Goal: Check status: Check status

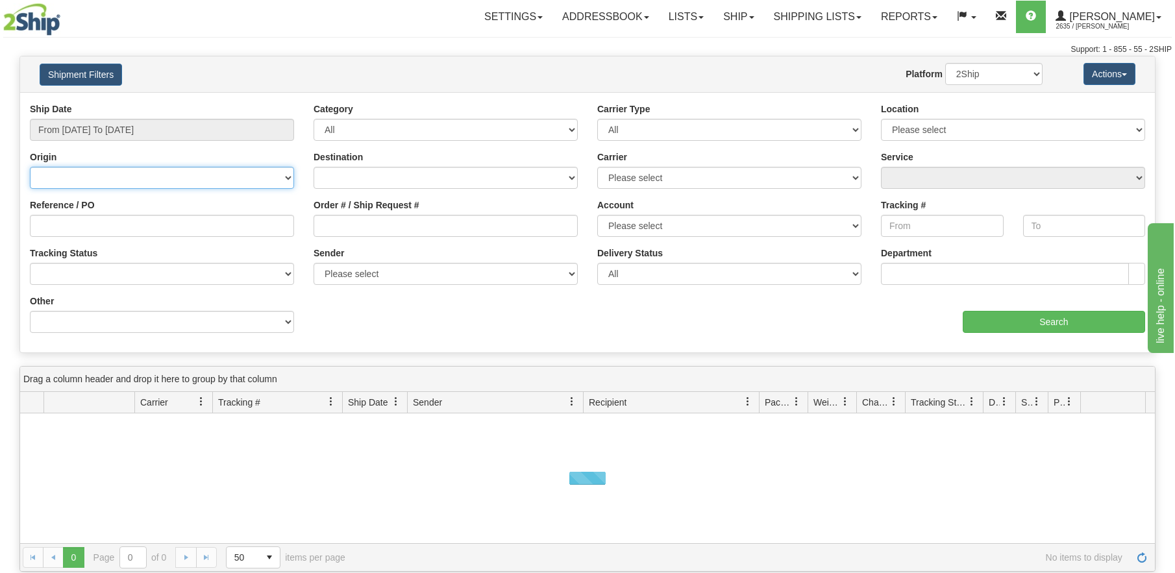
click at [249, 178] on select "[GEOGRAPHIC_DATA] [GEOGRAPHIC_DATA] [GEOGRAPHIC_DATA] [US_STATE] [GEOGRAPHIC_DA…" at bounding box center [162, 178] width 264 height 22
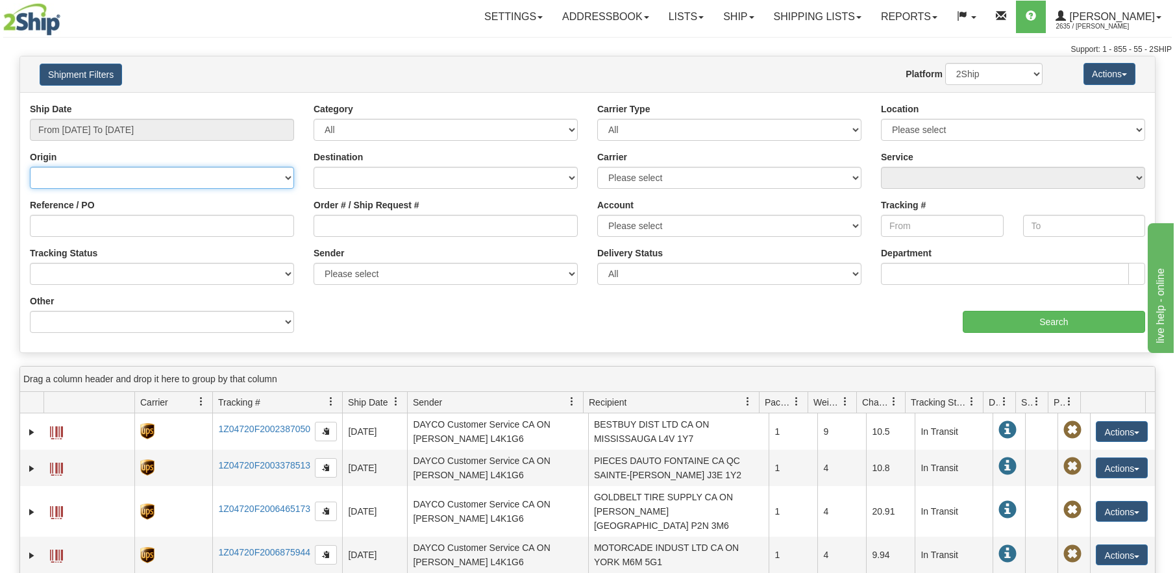
click at [249, 178] on select "[GEOGRAPHIC_DATA] [GEOGRAPHIC_DATA] [GEOGRAPHIC_DATA] [US_STATE] [GEOGRAPHIC_DA…" at bounding box center [162, 178] width 264 height 22
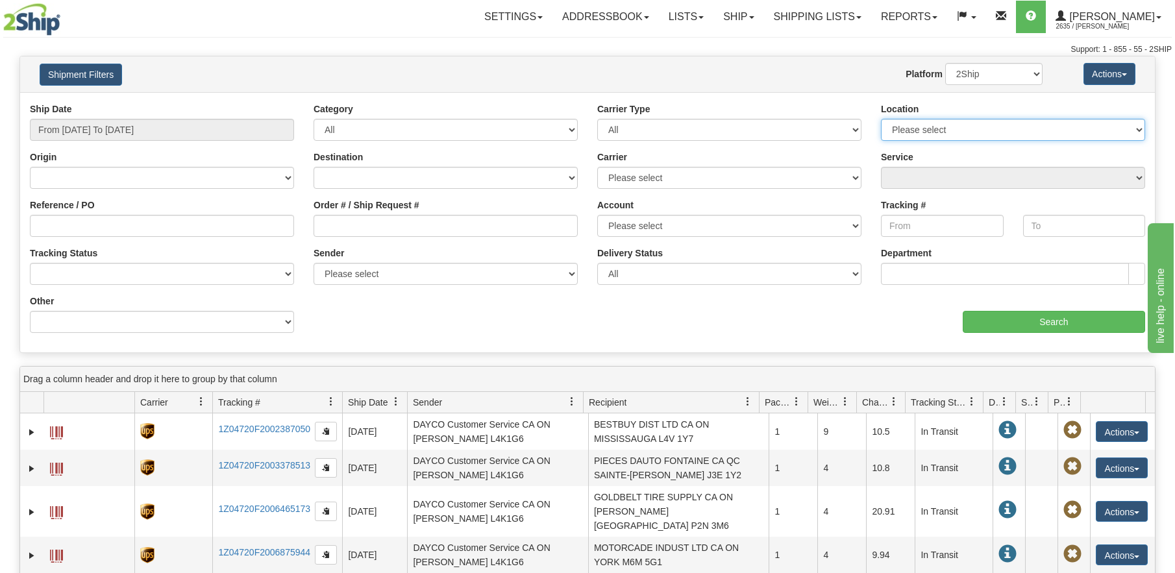
click at [913, 136] on select "Please select VITFLO CLIFBAR ONTOR DAYCO RAYNE IRISHBRZ CASCORM [PERSON_NAME] M…" at bounding box center [1013, 130] width 264 height 22
select select "7380"
click at [881, 119] on select "Please select VITFLO CLIFBAR ONTOR DAYCO RAYNE IRISHBRZ CASCORM [PERSON_NAME] M…" at bounding box center [1013, 130] width 264 height 22
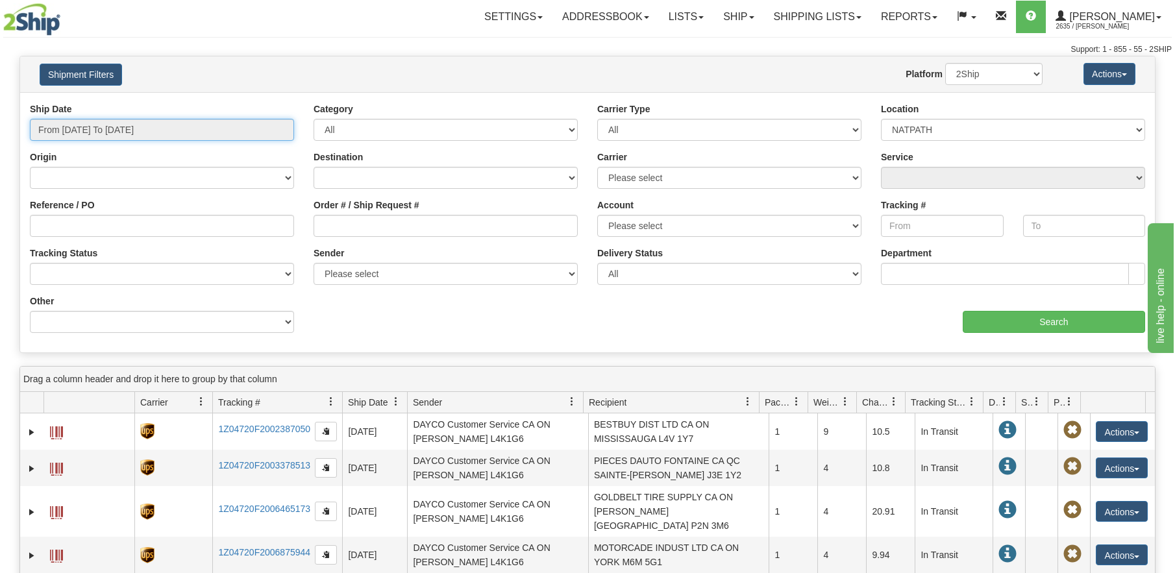
click at [130, 130] on input "From [DATE] To [DATE]" at bounding box center [162, 130] width 264 height 22
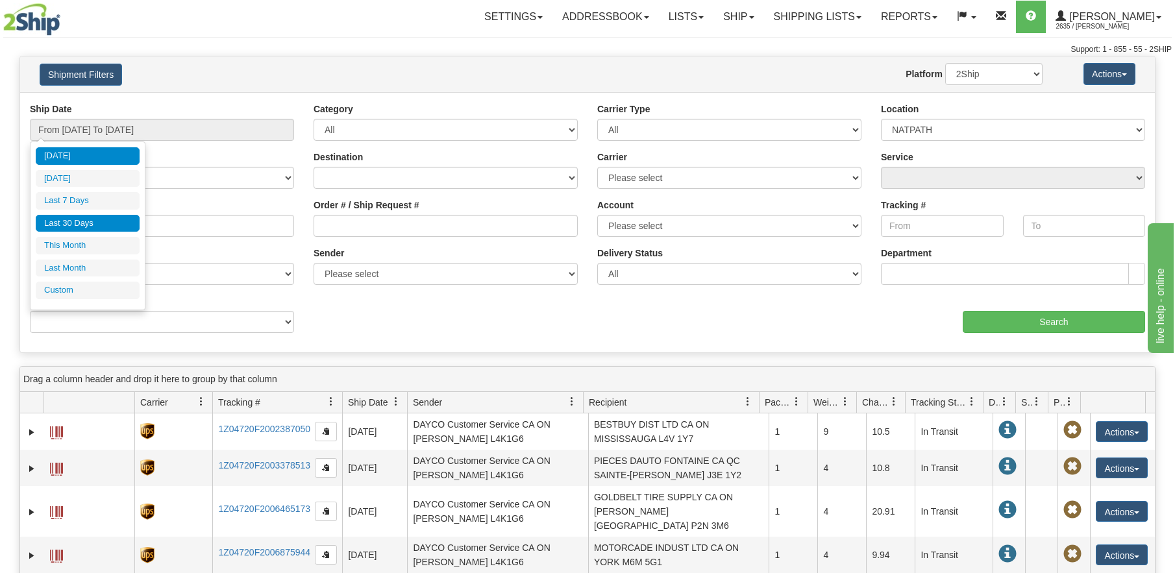
click at [54, 223] on li "Last 30 Days" at bounding box center [88, 224] width 104 height 18
type input "From [DATE] To [DATE]"
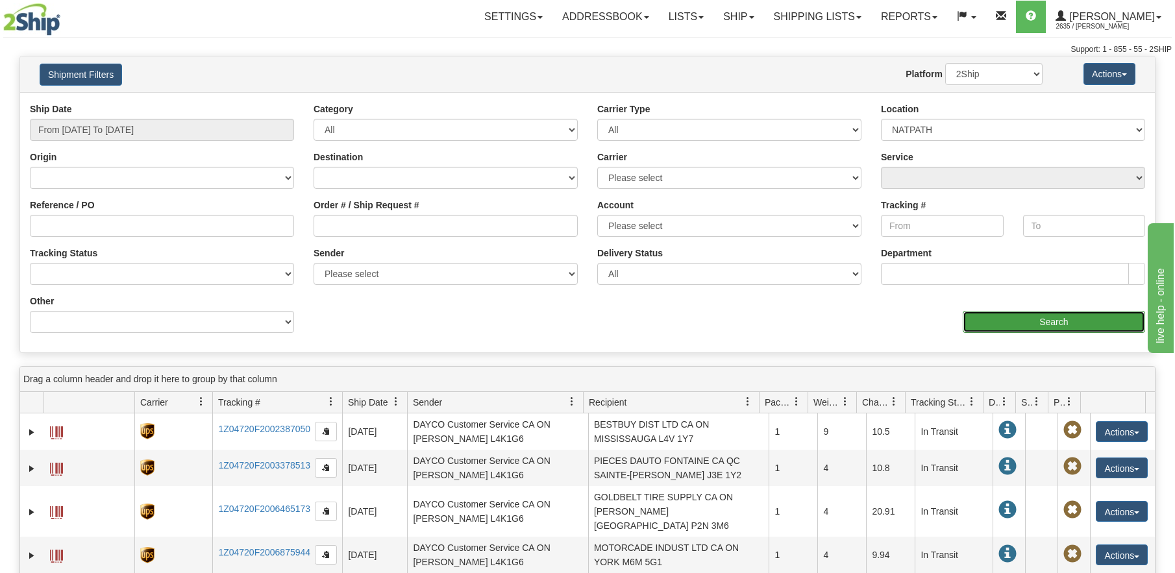
click at [1037, 324] on input "Search" at bounding box center [1054, 322] width 182 height 22
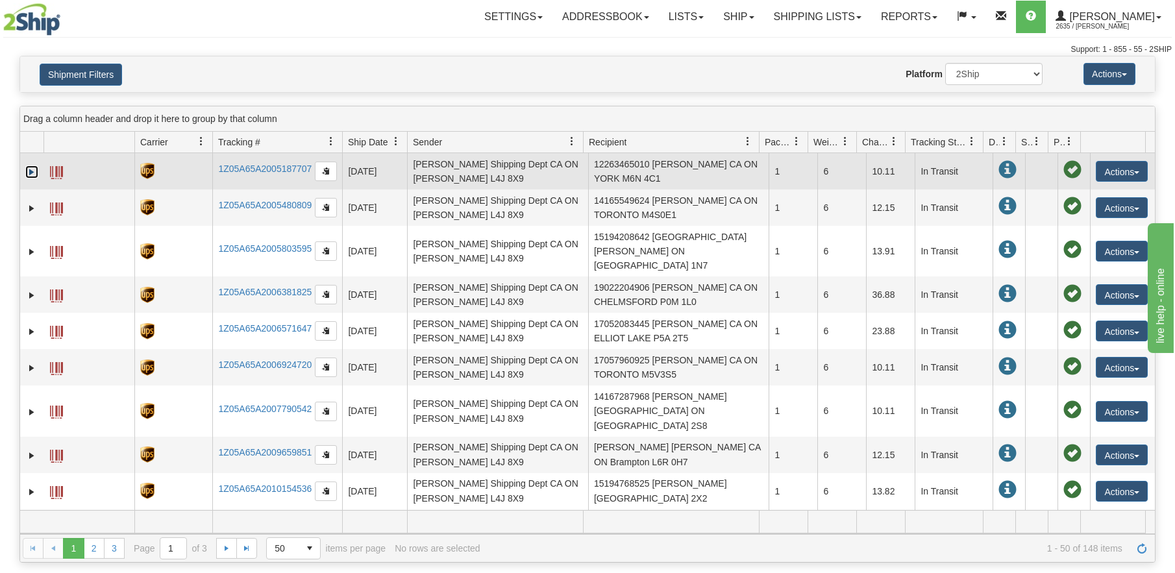
click at [29, 173] on link "Expand" at bounding box center [31, 172] width 13 height 13
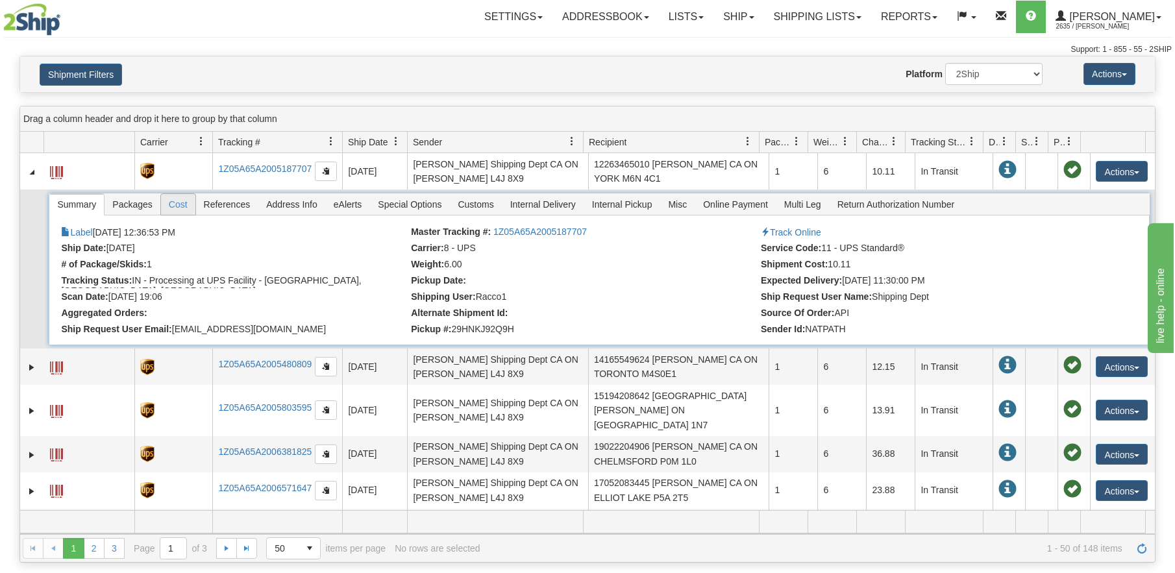
click at [179, 201] on span "Cost" at bounding box center [178, 204] width 34 height 21
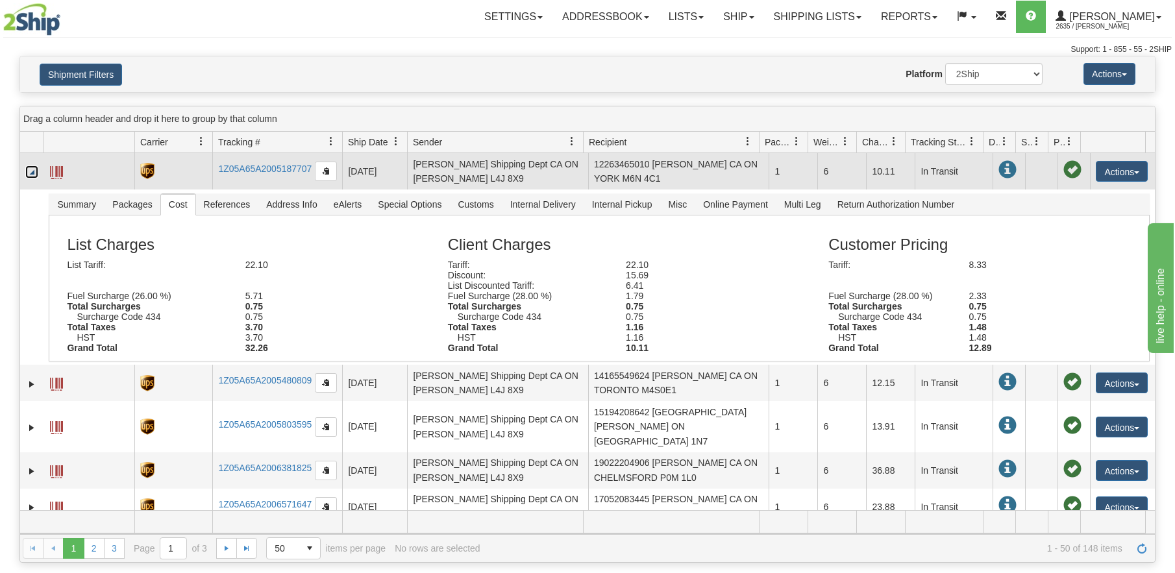
click at [33, 173] on link "Collapse" at bounding box center [31, 172] width 13 height 13
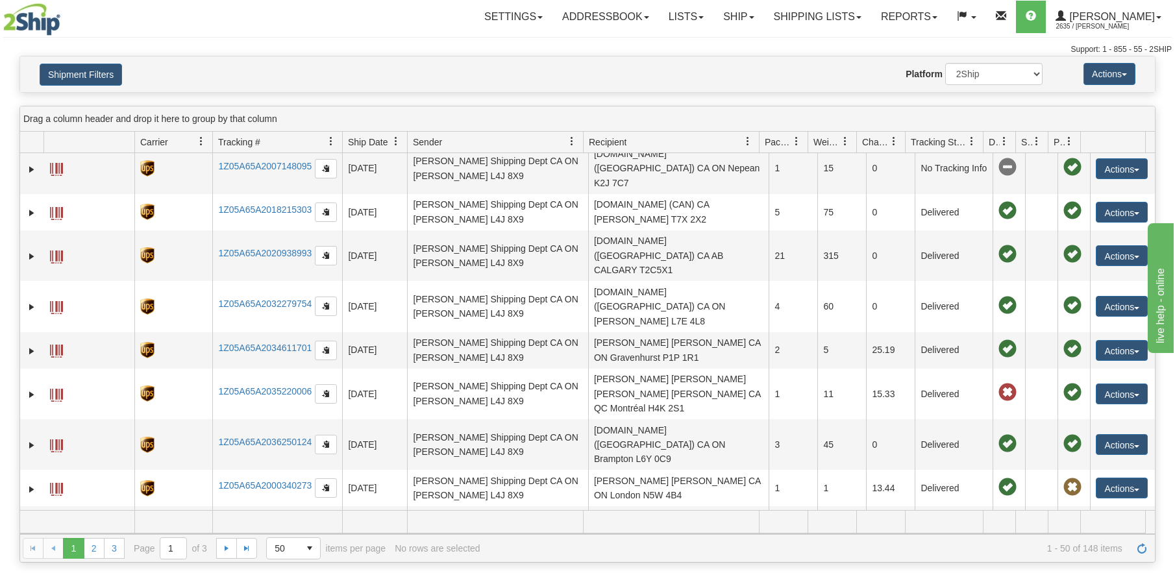
scroll to position [1475, 0]
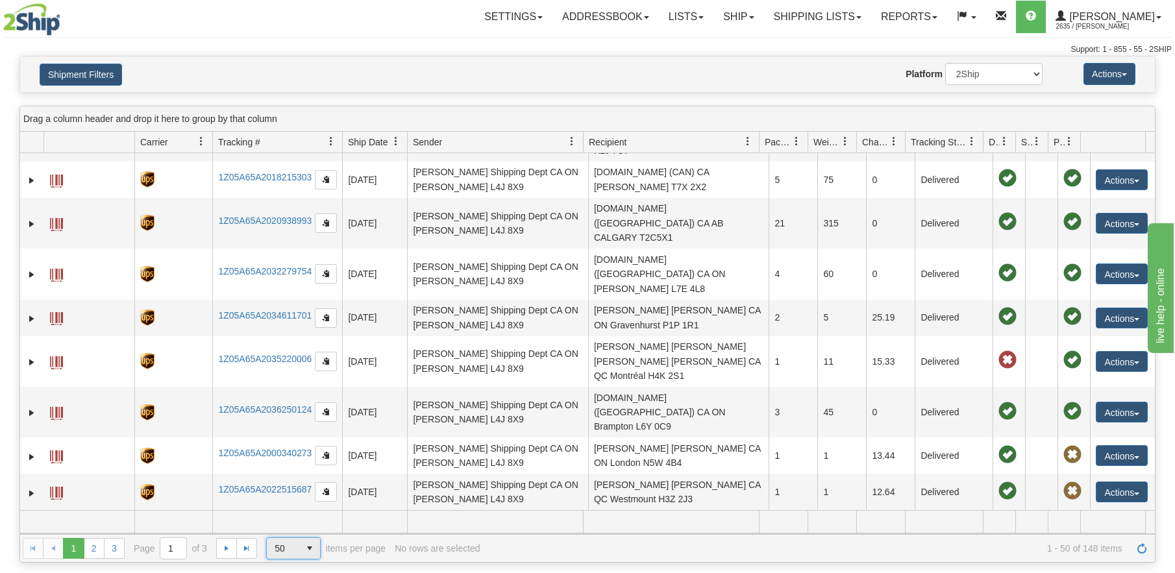
click at [310, 548] on span "select" at bounding box center [309, 548] width 21 height 21
